Goal: Information Seeking & Learning: Learn about a topic

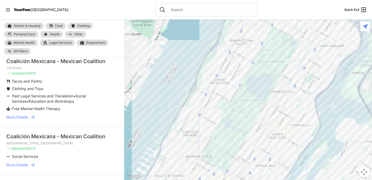
scroll to position [1052, 0]
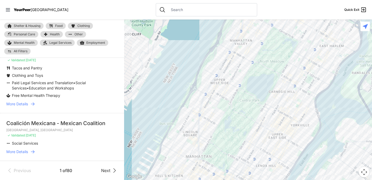
click at [11, 9] on div "YourPeer NYC" at bounding box center [36, 9] width 63 height 5
click at [9, 10] on icon at bounding box center [8, 9] width 4 height 3
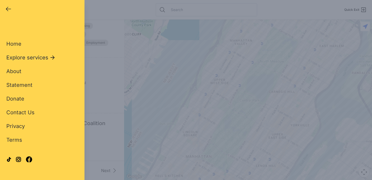
click at [37, 55] on span "Explore services" at bounding box center [27, 57] width 42 height 7
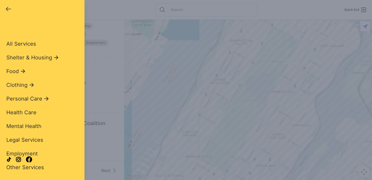
click at [28, 99] on span "Personal Care" at bounding box center [24, 98] width 36 height 7
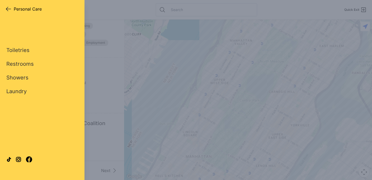
click at [9, 9] on icon "button" at bounding box center [8, 9] width 5 height 4
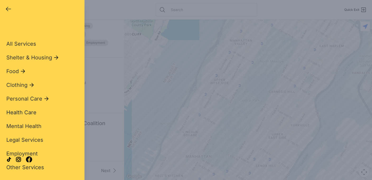
click at [32, 113] on span "Health Care" at bounding box center [21, 112] width 30 height 6
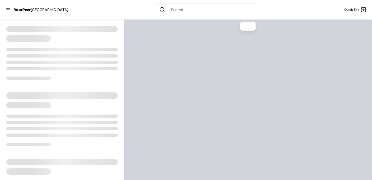
select select "recentlyUpdated"
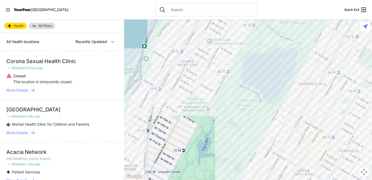
click at [47, 24] on span "All Filters" at bounding box center [45, 25] width 14 height 3
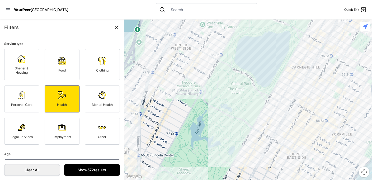
click at [61, 97] on img at bounding box center [62, 95] width 8 height 8
click at [62, 97] on img at bounding box center [62, 95] width 8 height 8
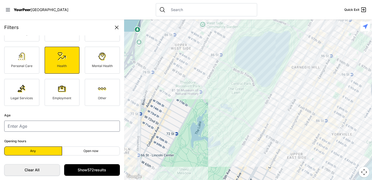
scroll to position [40, 0]
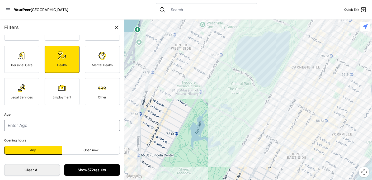
click at [90, 170] on link "Show 572 results" at bounding box center [92, 170] width 56 height 12
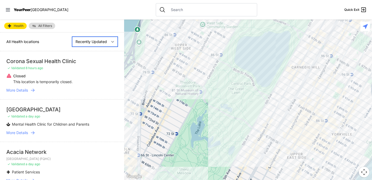
click at [87, 42] on select "Nearby Recently Updated Most Services" at bounding box center [95, 42] width 46 height 10
click at [72, 37] on select "Nearby Recently Updated Most Services" at bounding box center [95, 42] width 46 height 10
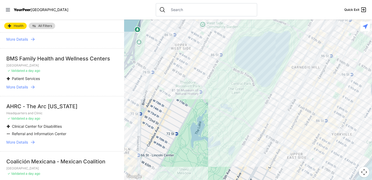
scroll to position [141, 0]
click at [25, 106] on div "AHRC - The Arc New York" at bounding box center [61, 106] width 111 height 7
click at [20, 143] on span "More Details" at bounding box center [17, 142] width 22 height 5
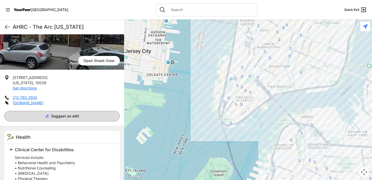
scroll to position [65, 0]
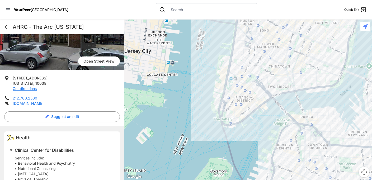
click at [27, 104] on link "ahrcnyc.org" at bounding box center [28, 103] width 31 height 4
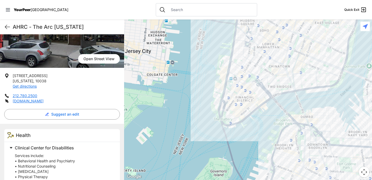
scroll to position [64, 0]
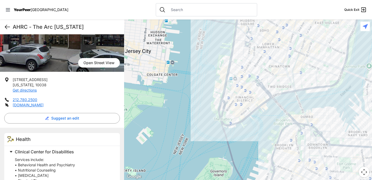
click at [6, 28] on icon at bounding box center [7, 27] width 6 height 6
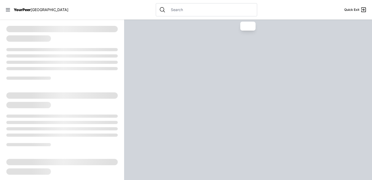
select select "recentlyUpdated"
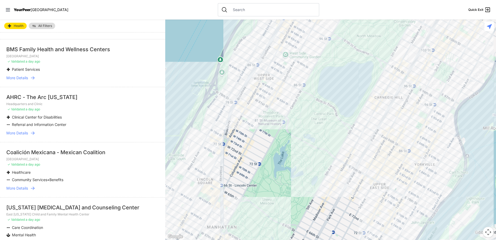
scroll to position [151, 0]
click at [20, 77] on span "More Details" at bounding box center [17, 76] width 22 height 5
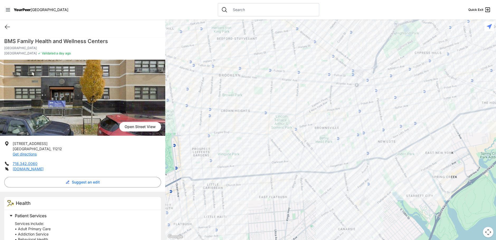
scroll to position [87, 0]
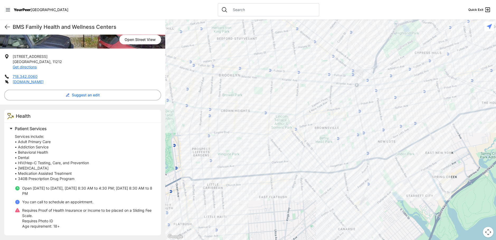
select select "recentlyUpdated"
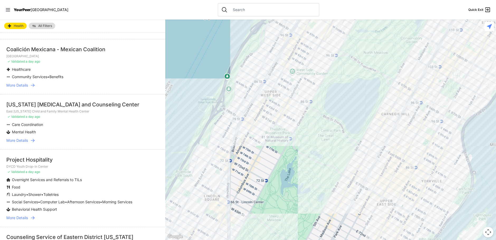
scroll to position [252, 0]
click at [15, 143] on li "New York Psychotherapy and Counseling Center East New York Child and Family Men…" at bounding box center [82, 122] width 165 height 55
click at [15, 141] on span "More Details" at bounding box center [17, 141] width 22 height 5
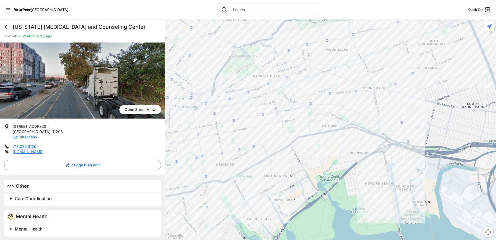
scroll to position [18, 0]
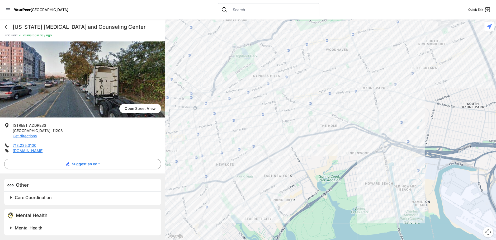
click at [12, 180] on span at bounding box center [76, 227] width 139 height 7
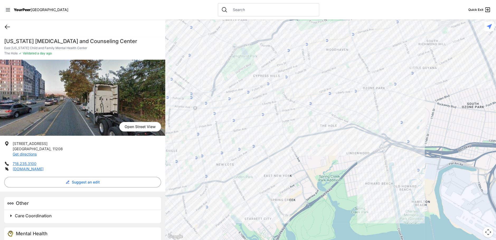
click at [8, 27] on icon at bounding box center [7, 27] width 6 height 6
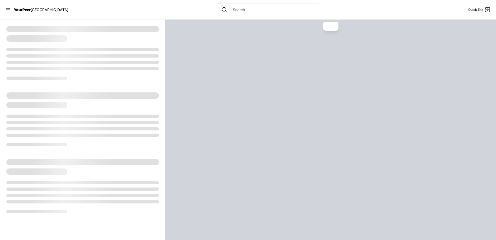
select select "recentlyUpdated"
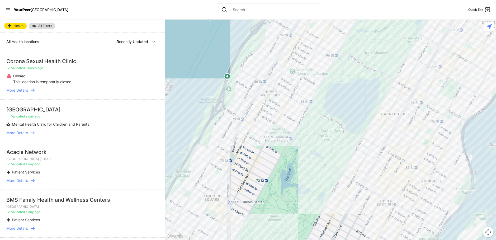
click at [22, 180] on span "More Details" at bounding box center [17, 180] width 22 height 5
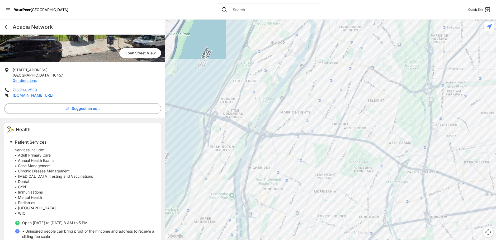
scroll to position [71, 0]
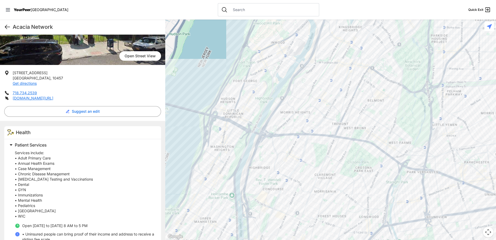
click at [8, 27] on icon at bounding box center [7, 27] width 6 height 6
select select "recentlyUpdated"
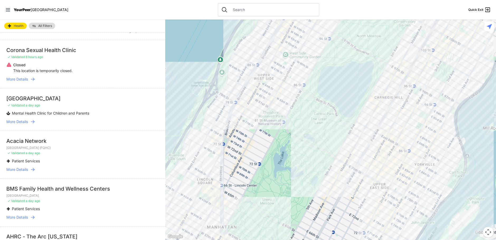
scroll to position [11, 0]
click at [26, 120] on span "More Details" at bounding box center [17, 121] width 22 height 5
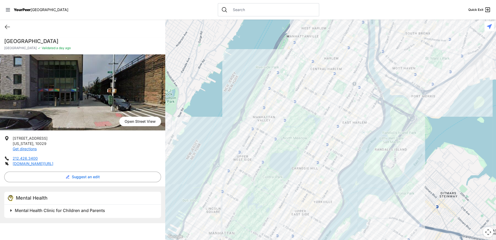
click at [35, 180] on span "Mental Health Clinic for Children and Parents" at bounding box center [60, 210] width 90 height 5
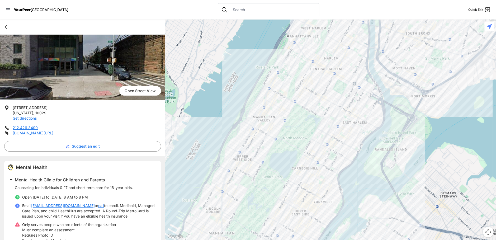
scroll to position [50, 0]
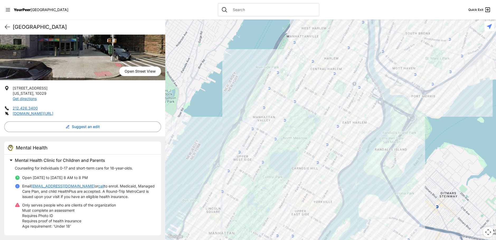
select select "recentlyUpdated"
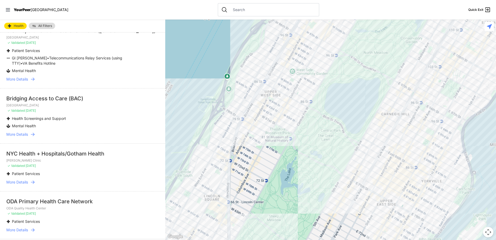
scroll to position [920, 0]
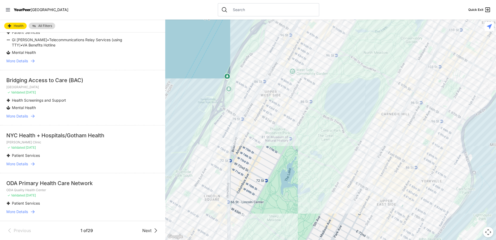
click at [146, 180] on link "Next" at bounding box center [150, 230] width 17 height 6
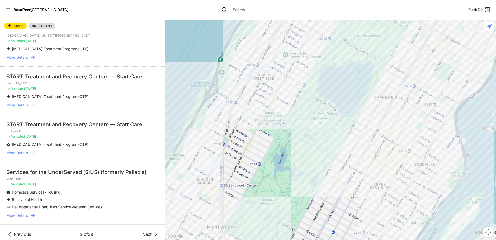
scroll to position [842, 0]
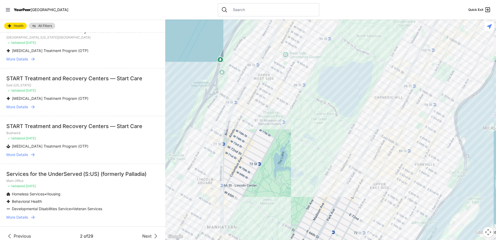
click at [28, 215] on span "More Details" at bounding box center [17, 216] width 22 height 5
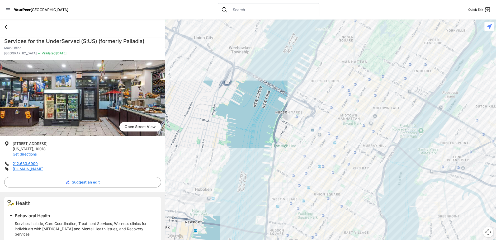
click at [9, 26] on icon at bounding box center [7, 27] width 6 height 6
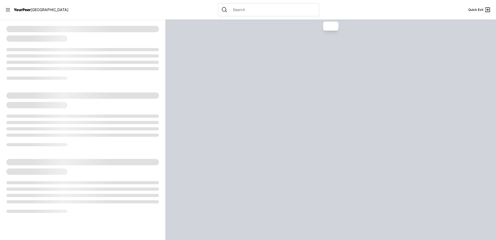
select select "recentlyUpdated"
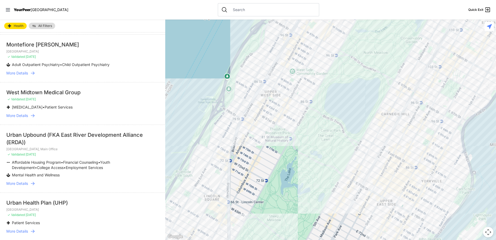
scroll to position [65, 0]
click at [27, 114] on span "More Details" at bounding box center [17, 114] width 22 height 5
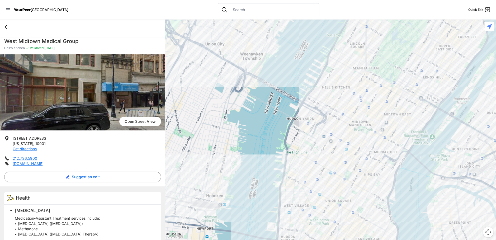
click at [7, 25] on icon at bounding box center [7, 27] width 5 height 4
select select "recentlyUpdated"
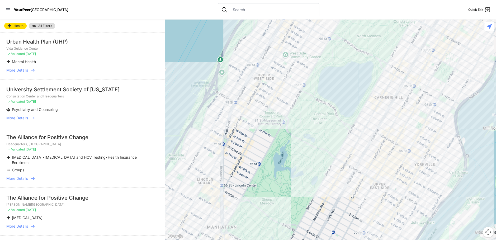
scroll to position [374, 0]
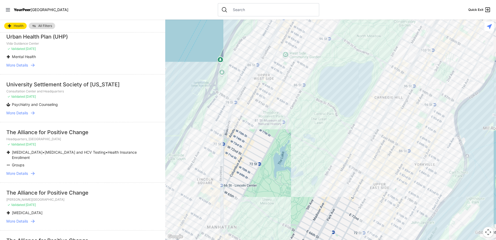
click at [23, 111] on span "More Details" at bounding box center [17, 112] width 22 height 5
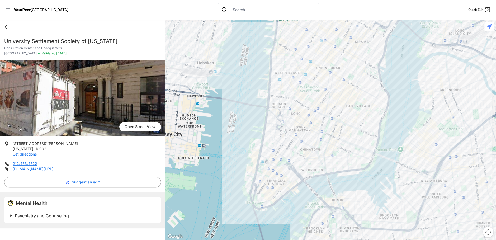
click at [41, 216] on span "Psychiatry and Counseling" at bounding box center [42, 215] width 54 height 5
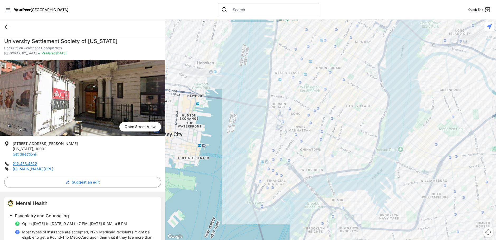
click at [39, 168] on link "universitysettlement.org/programs/mental-health-wellness/consultation-center" at bounding box center [33, 168] width 41 height 4
click at [5, 26] on icon at bounding box center [7, 27] width 6 height 6
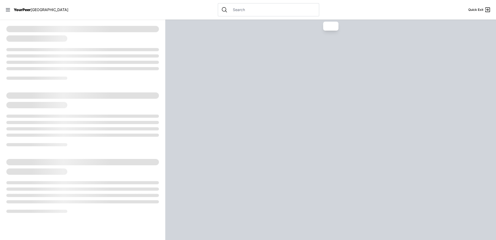
select select "recentlyUpdated"
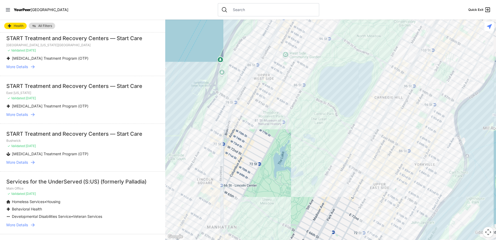
scroll to position [845, 0]
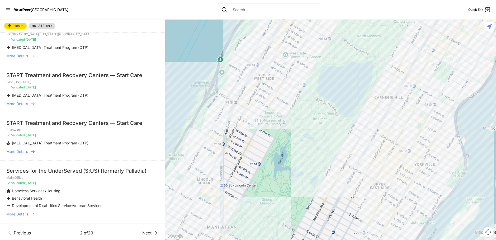
click at [152, 230] on icon at bounding box center [155, 233] width 6 height 6
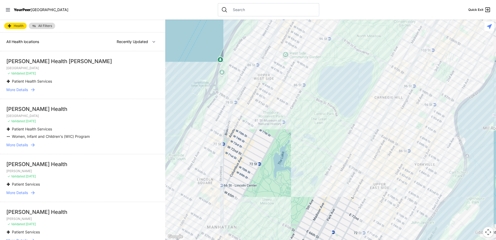
click at [30, 89] on link "More Details" at bounding box center [82, 89] width 152 height 5
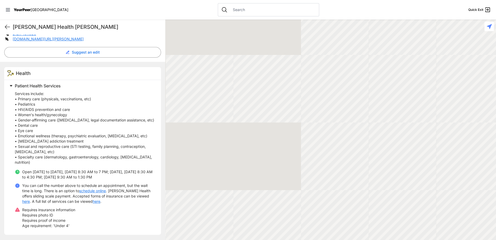
scroll to position [140, 0]
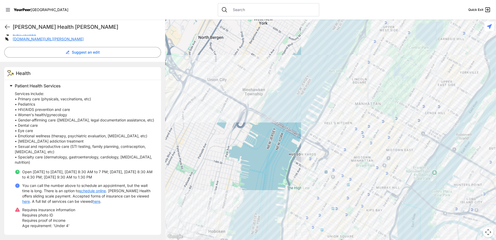
click at [122, 83] on h2 "Patient Health Services" at bounding box center [85, 86] width 140 height 6
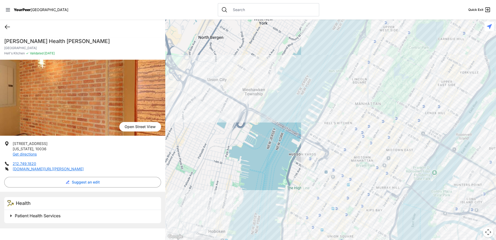
click at [10, 27] on icon at bounding box center [7, 27] width 6 height 6
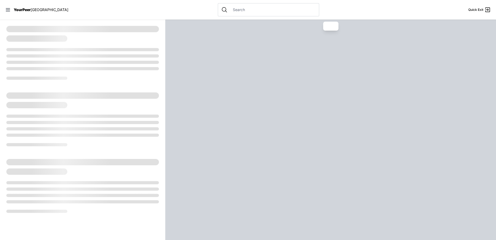
select select "recentlyUpdated"
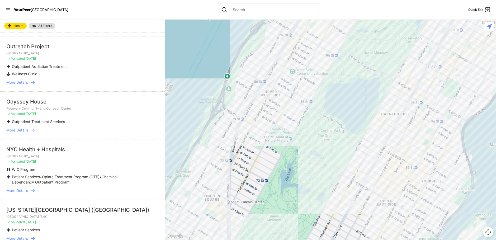
scroll to position [253, 0]
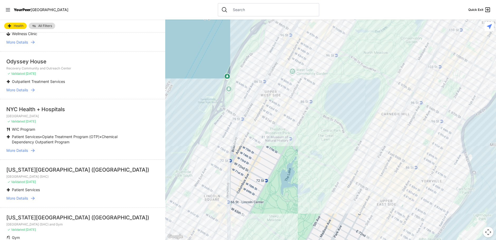
click at [33, 149] on icon at bounding box center [33, 150] width 4 height 3
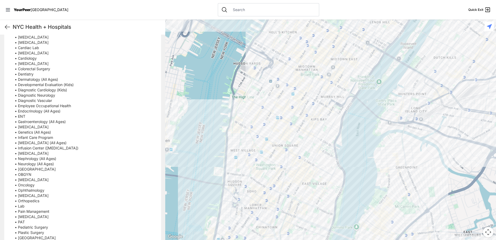
scroll to position [226, 0]
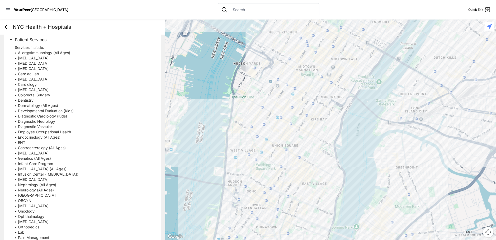
click at [8, 26] on icon at bounding box center [7, 27] width 6 height 6
select select "recentlyUpdated"
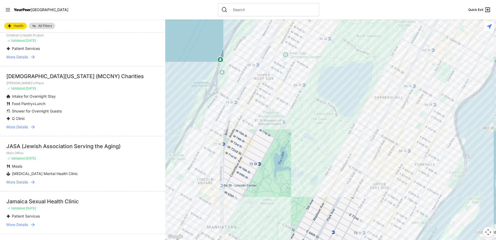
scroll to position [857, 0]
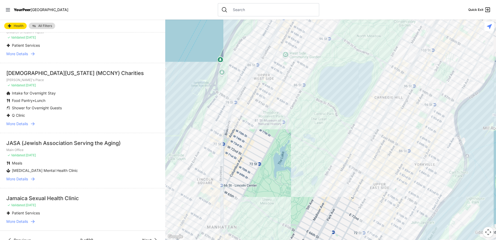
click at [144, 237] on span "Next" at bounding box center [146, 240] width 9 height 6
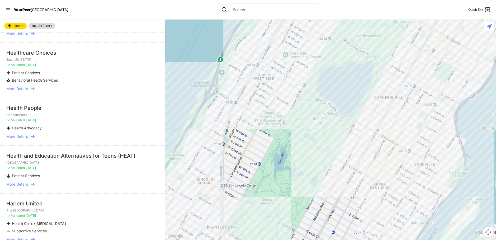
scroll to position [436, 0]
click at [31, 85] on icon at bounding box center [32, 87] width 5 height 5
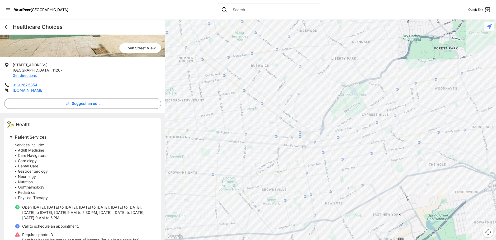
scroll to position [90, 0]
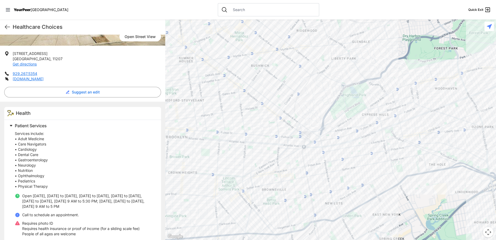
select select "recentlyUpdated"
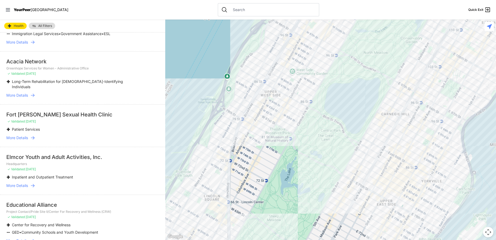
scroll to position [854, 0]
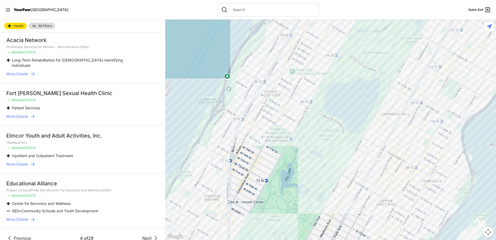
click at [145, 235] on span "Next" at bounding box center [146, 238] width 9 height 6
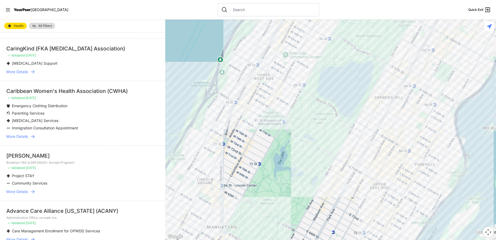
scroll to position [894, 0]
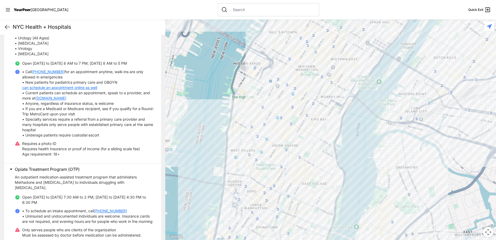
scroll to position [297, 0]
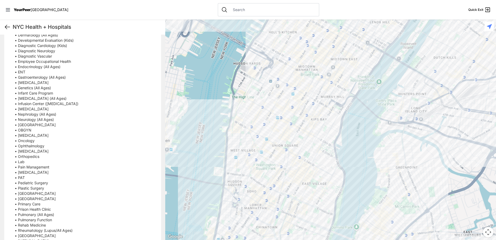
click at [7, 28] on icon at bounding box center [7, 27] width 5 height 4
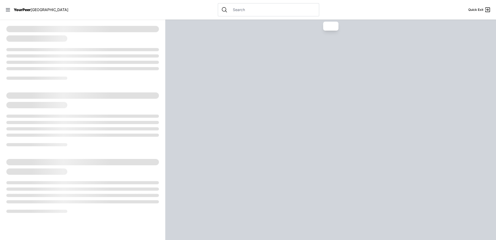
select select "recentlyUpdated"
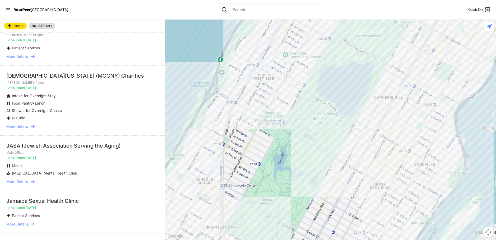
scroll to position [857, 0]
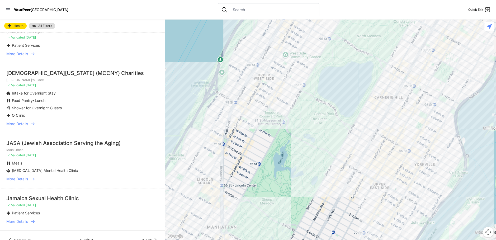
click at [144, 237] on span "Next" at bounding box center [146, 240] width 9 height 6
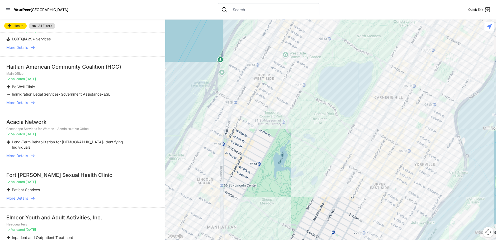
scroll to position [854, 0]
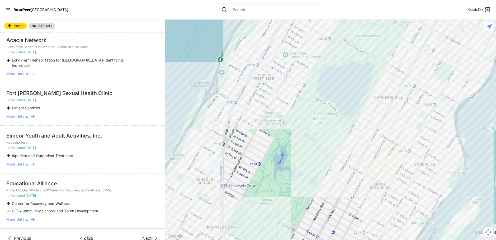
click at [145, 235] on span "Next" at bounding box center [146, 238] width 9 height 6
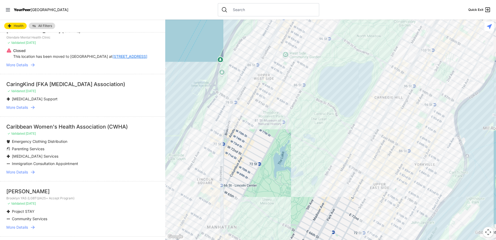
scroll to position [894, 0]
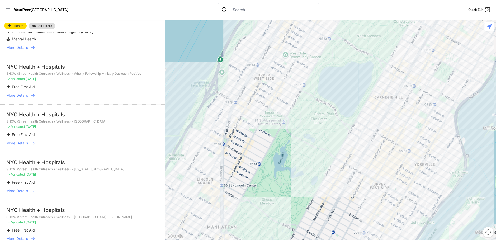
scroll to position [107, 0]
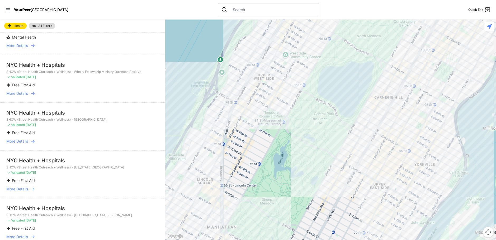
click at [20, 91] on span "More Details" at bounding box center [17, 93] width 22 height 5
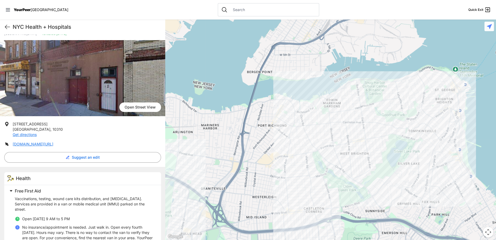
scroll to position [45, 0]
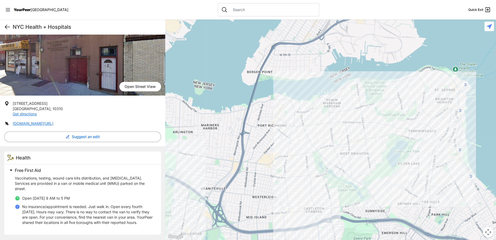
click at [8, 26] on icon at bounding box center [7, 27] width 6 height 6
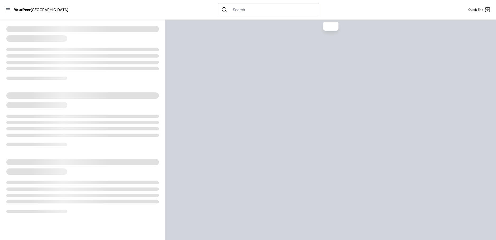
select select "recentlyUpdated"
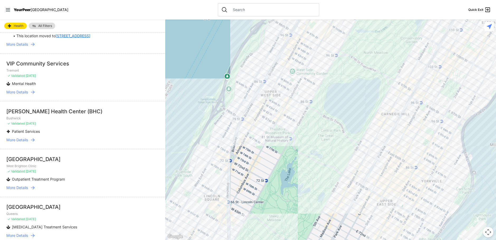
scroll to position [867, 0]
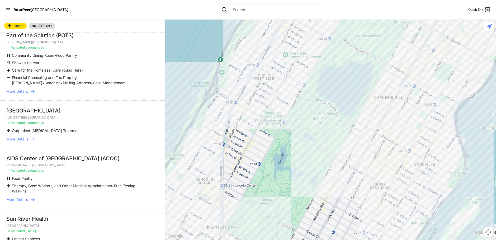
scroll to position [889, 0]
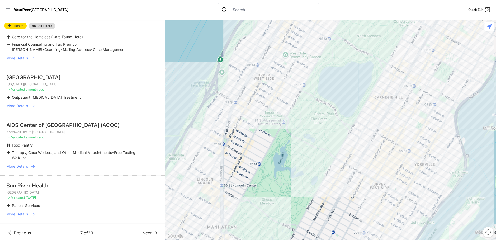
click at [145, 232] on span "Next" at bounding box center [146, 233] width 9 height 6
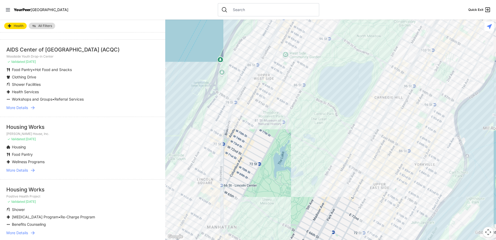
scroll to position [908, 0]
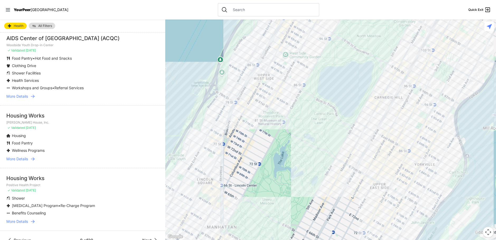
click at [152, 237] on icon at bounding box center [155, 240] width 6 height 6
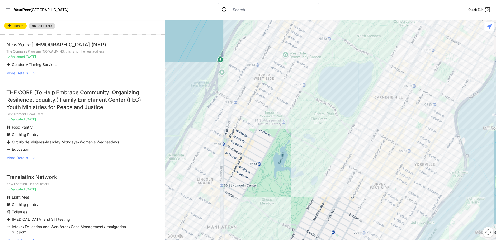
scroll to position [1035, 0]
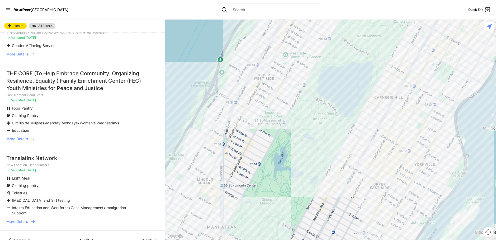
click at [142, 237] on span "Next" at bounding box center [146, 240] width 9 height 6
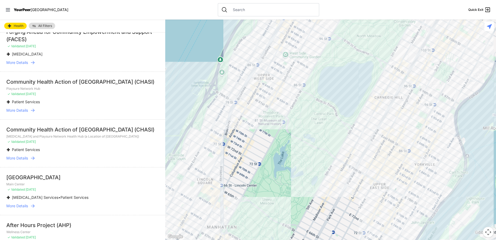
scroll to position [936, 0]
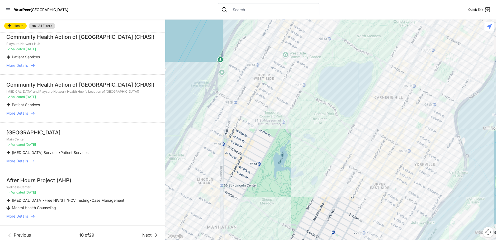
click at [152, 232] on icon at bounding box center [155, 235] width 6 height 6
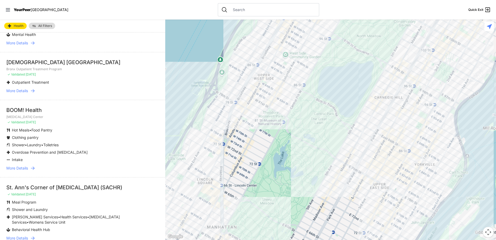
scroll to position [1009, 0]
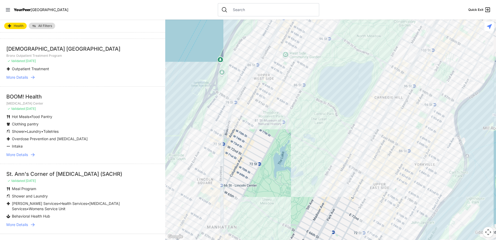
click at [145, 240] on span "Next" at bounding box center [146, 243] width 9 height 6
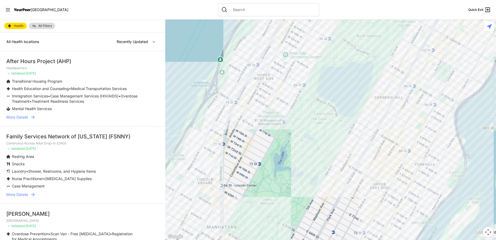
click at [487, 10] on icon at bounding box center [487, 9] width 5 height 5
